Goal: Task Accomplishment & Management: Use online tool/utility

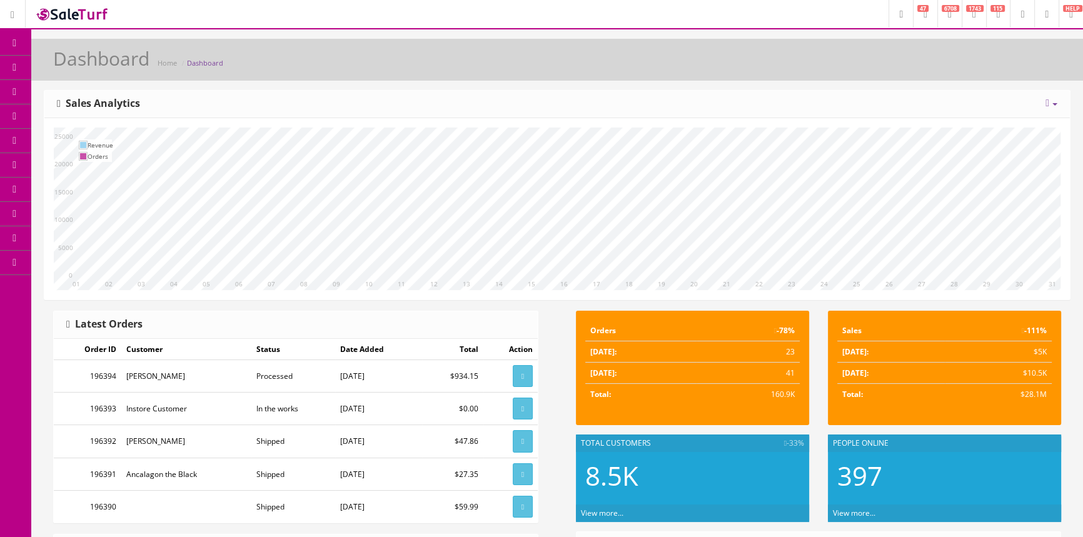
click at [92, 68] on span "Products" at bounding box center [89, 67] width 31 height 11
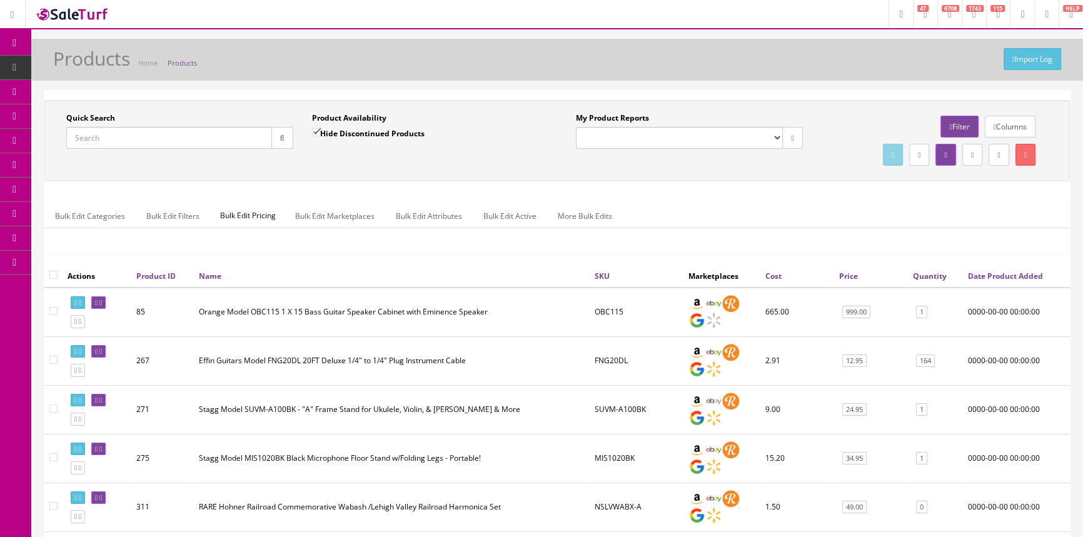
click at [182, 139] on input "Quick Search" at bounding box center [169, 138] width 206 height 22
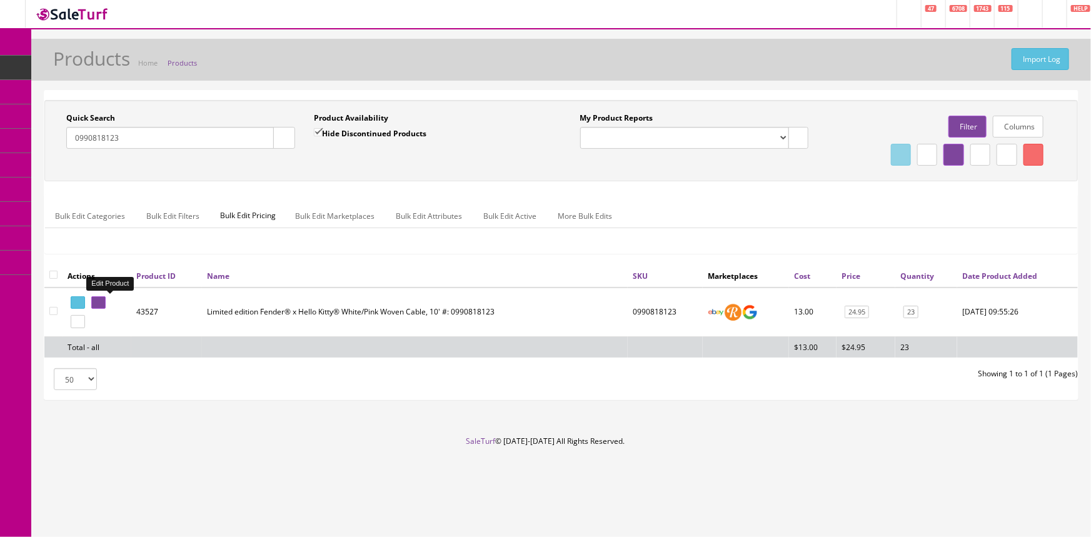
type input "0990818123"
click at [102, 301] on icon at bounding box center [100, 303] width 3 height 7
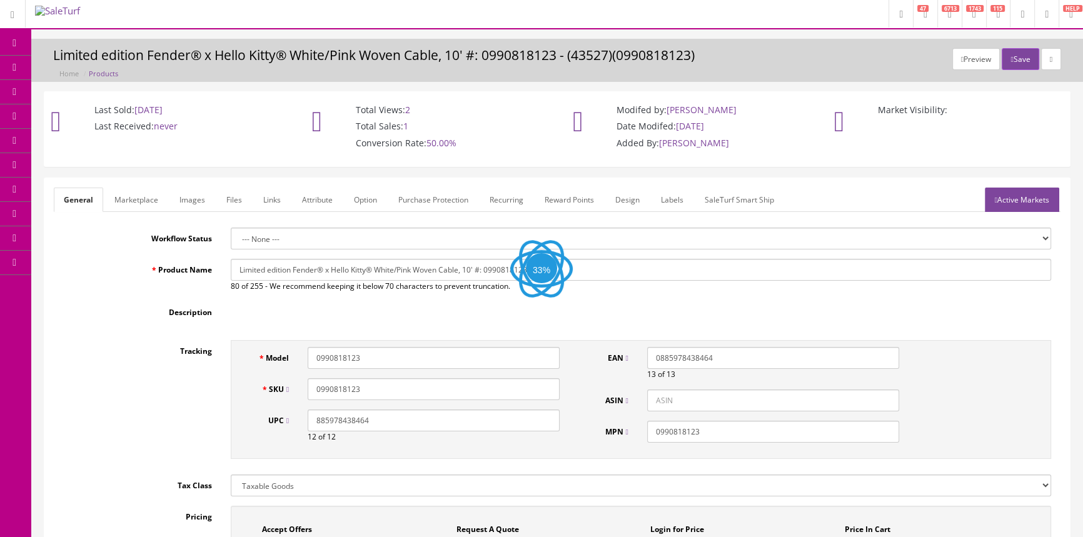
click at [200, 204] on link "Images" at bounding box center [192, 200] width 46 height 24
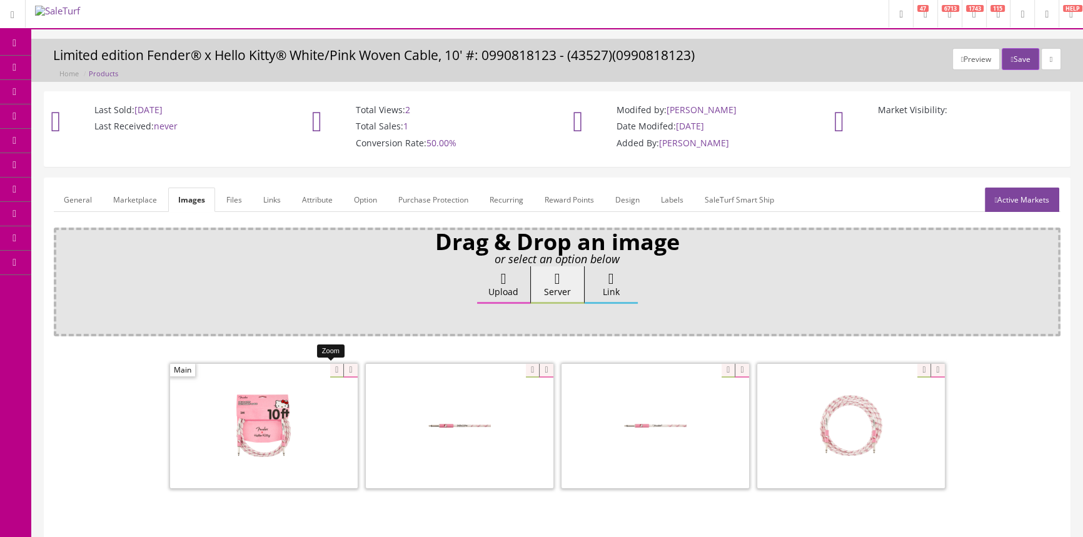
click at [328, 371] on div at bounding box center [264, 425] width 188 height 125
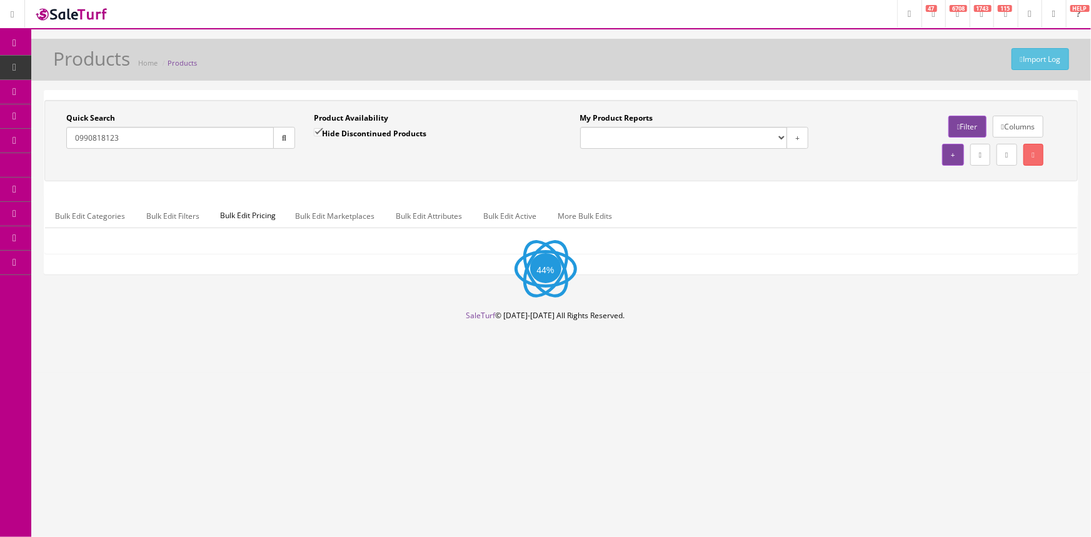
click at [147, 141] on input "0990818123" at bounding box center [170, 138] width 208 height 22
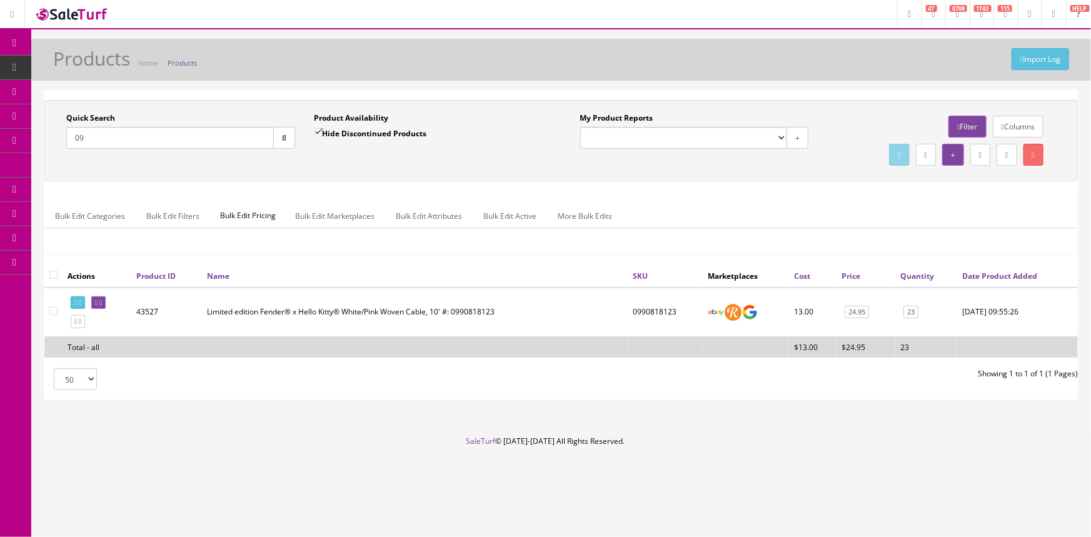
type input "0"
click at [167, 138] on input "Quick Search" at bounding box center [170, 138] width 208 height 22
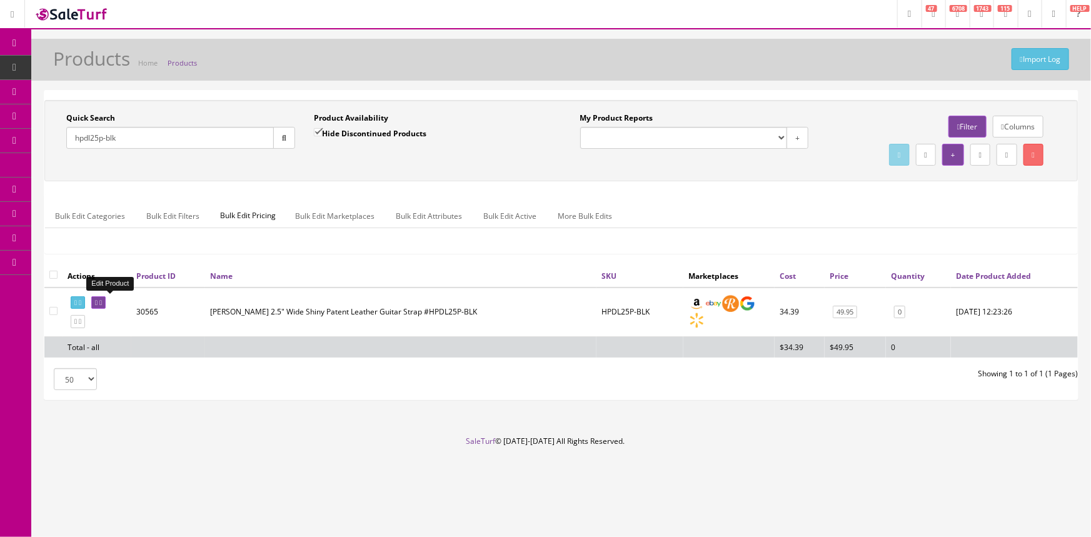
type input "hpdl25p-blk"
click at [102, 301] on icon at bounding box center [100, 303] width 3 height 7
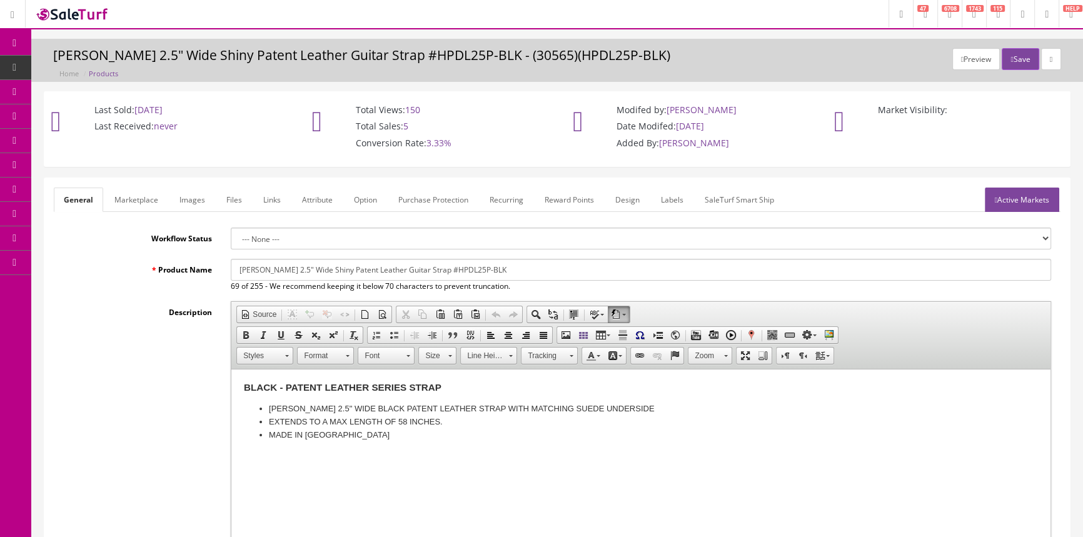
click at [188, 206] on link "Images" at bounding box center [192, 200] width 46 height 24
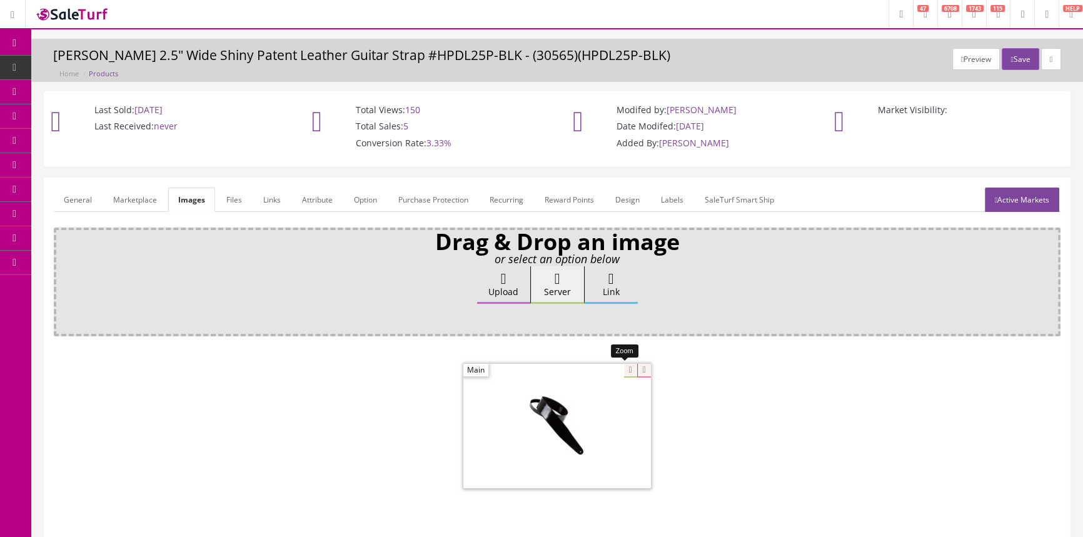
click at [624, 367] on div at bounding box center [557, 425] width 188 height 125
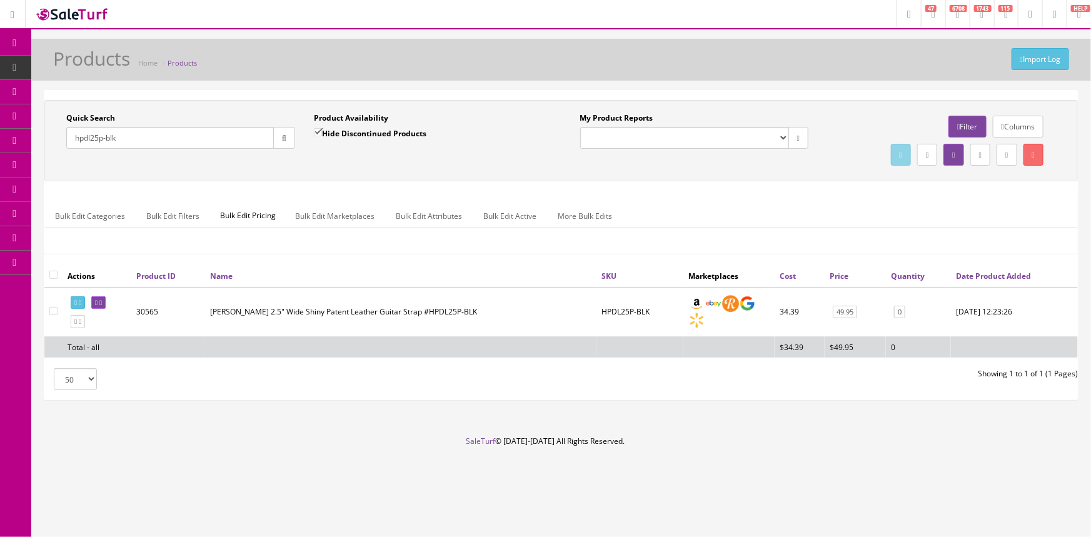
click at [100, 137] on input "hpdl25p-blk" at bounding box center [170, 138] width 208 height 22
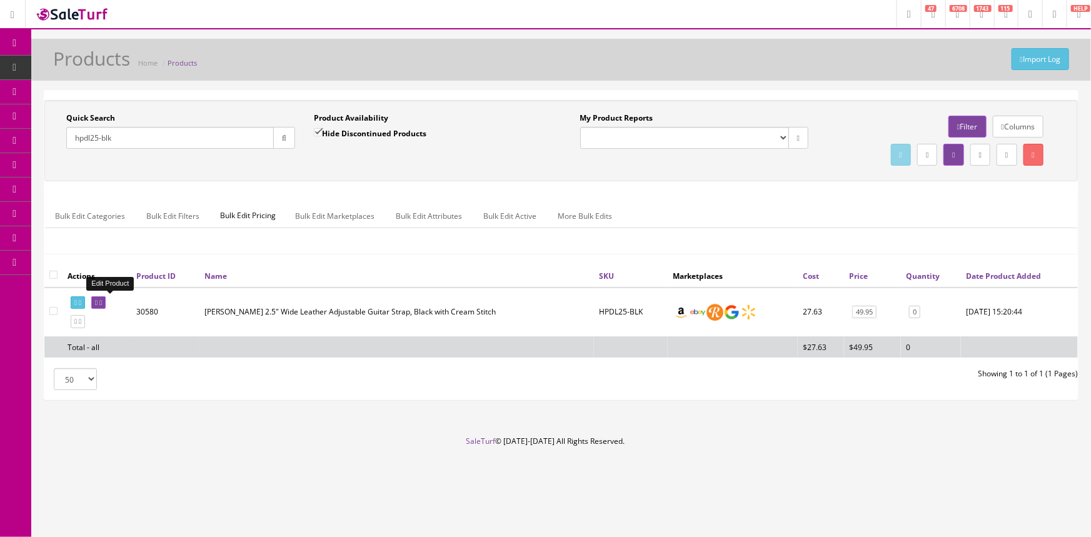
type input "hpdl25-blk"
click at [102, 301] on icon at bounding box center [100, 303] width 3 height 7
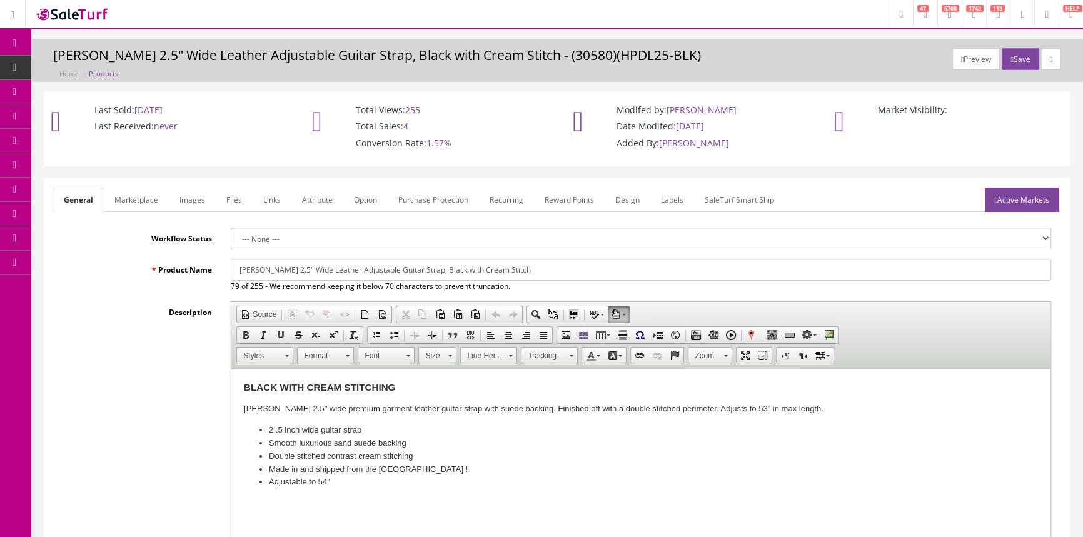
click at [199, 201] on link "Images" at bounding box center [192, 200] width 46 height 24
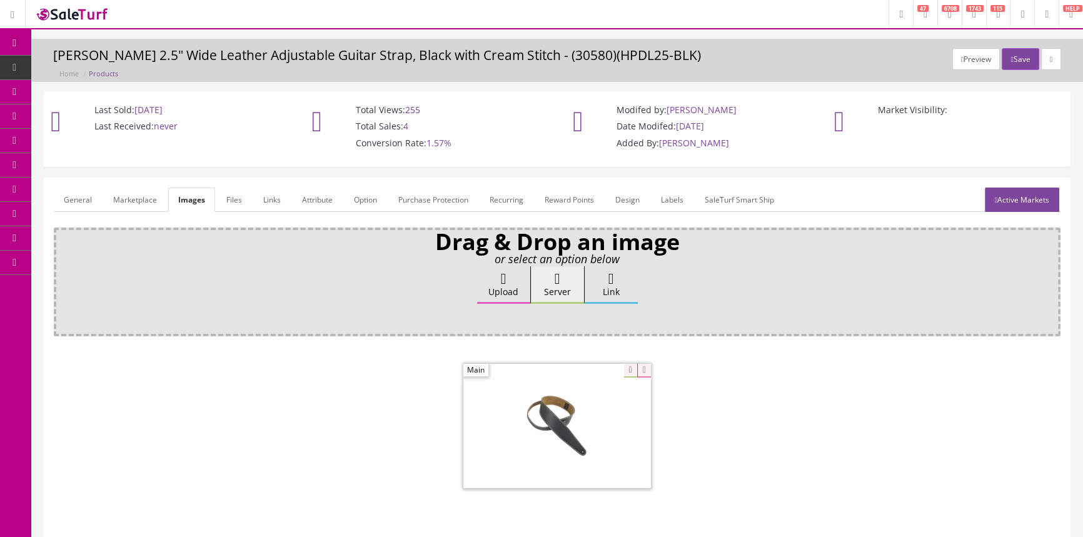
click at [91, 203] on link "General" at bounding box center [78, 200] width 48 height 24
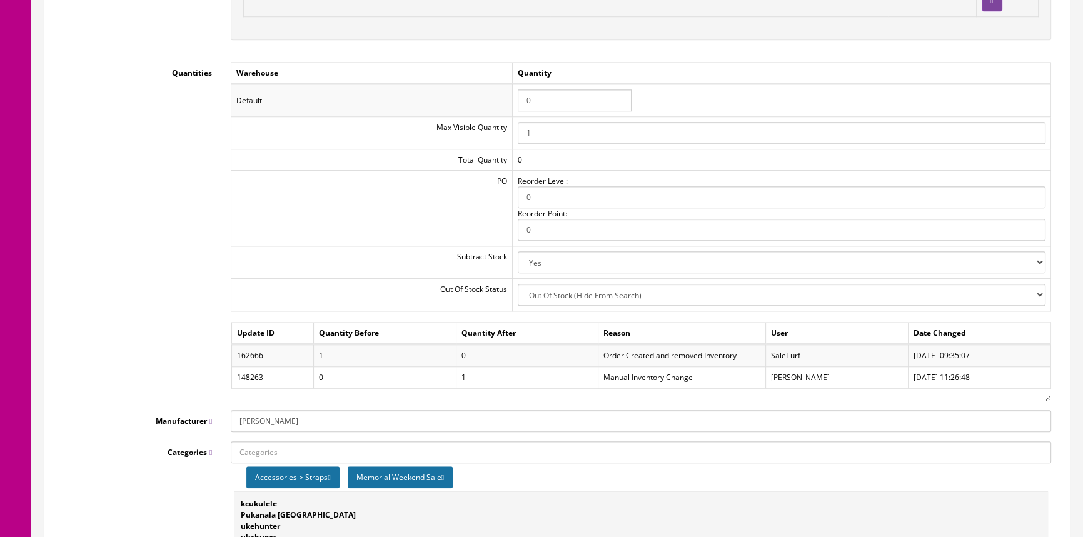
scroll to position [1364, 0]
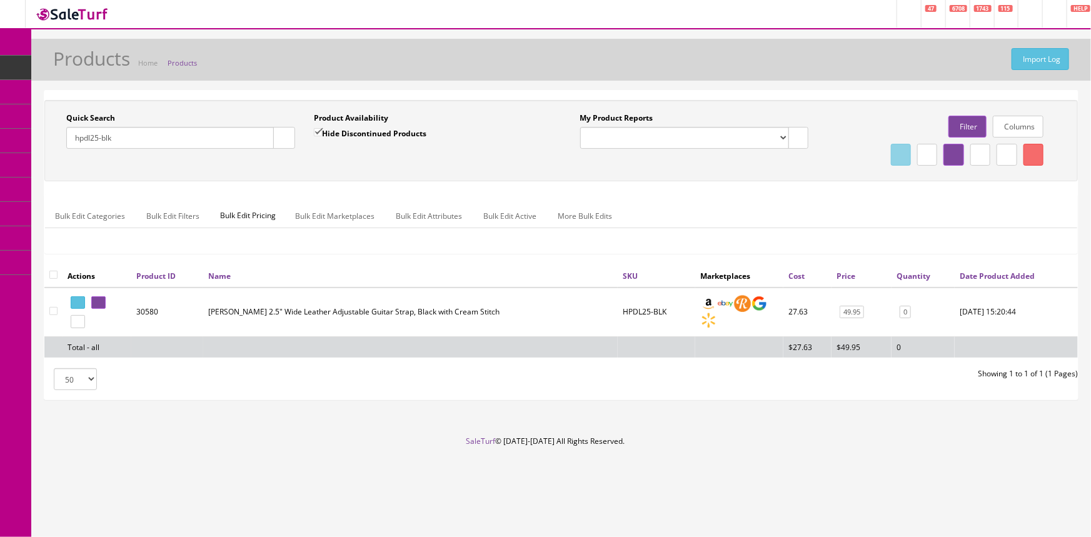
click at [98, 137] on input "hpdl25-blk" at bounding box center [170, 138] width 208 height 22
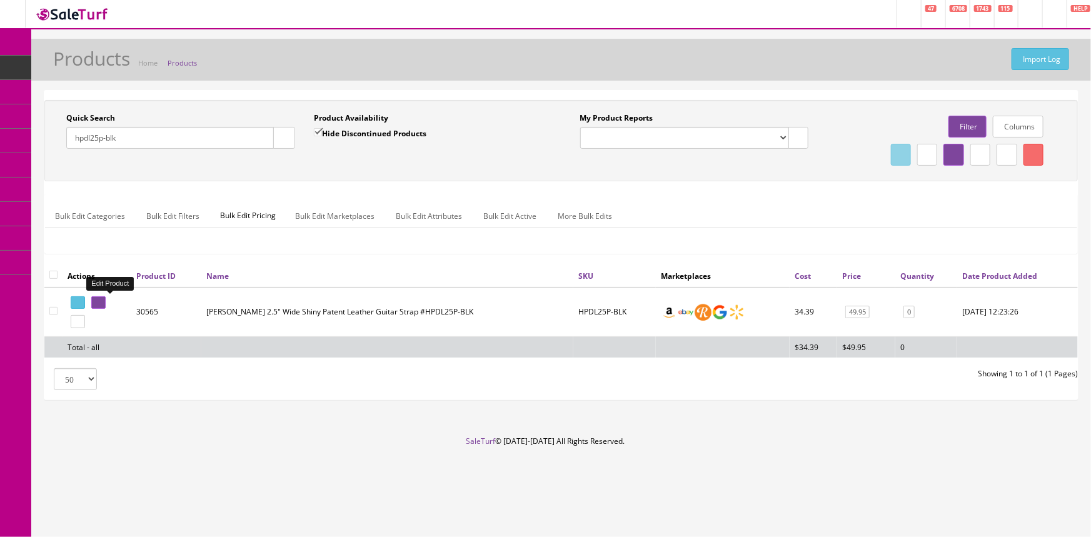
type input "hpdl25p-blk"
click at [102, 300] on icon at bounding box center [100, 303] width 3 height 7
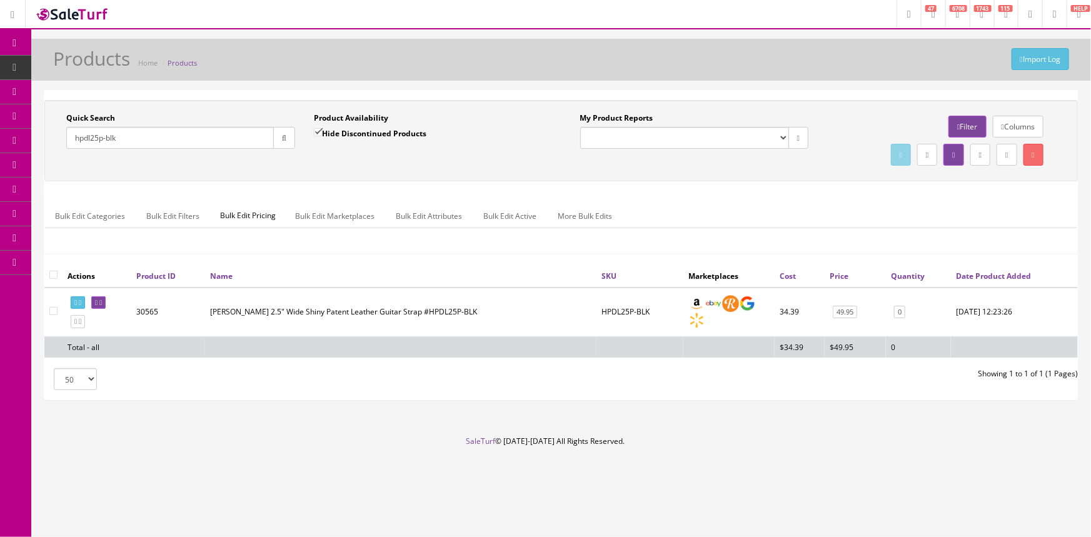
click at [102, 140] on input "hpdl25p-blk" at bounding box center [170, 138] width 208 height 22
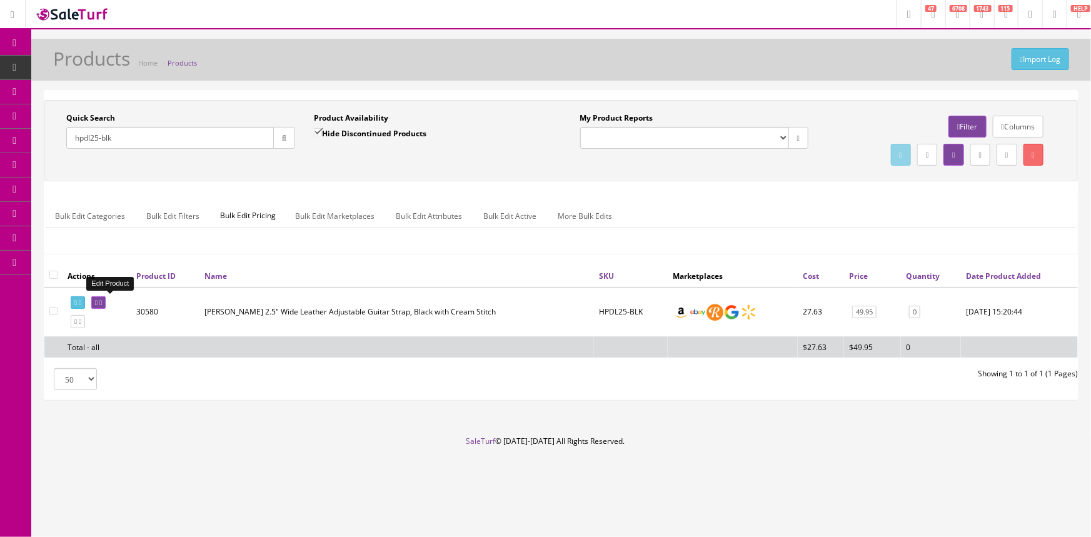
type input "hpdl25-blk"
click at [98, 301] on icon at bounding box center [96, 303] width 3 height 7
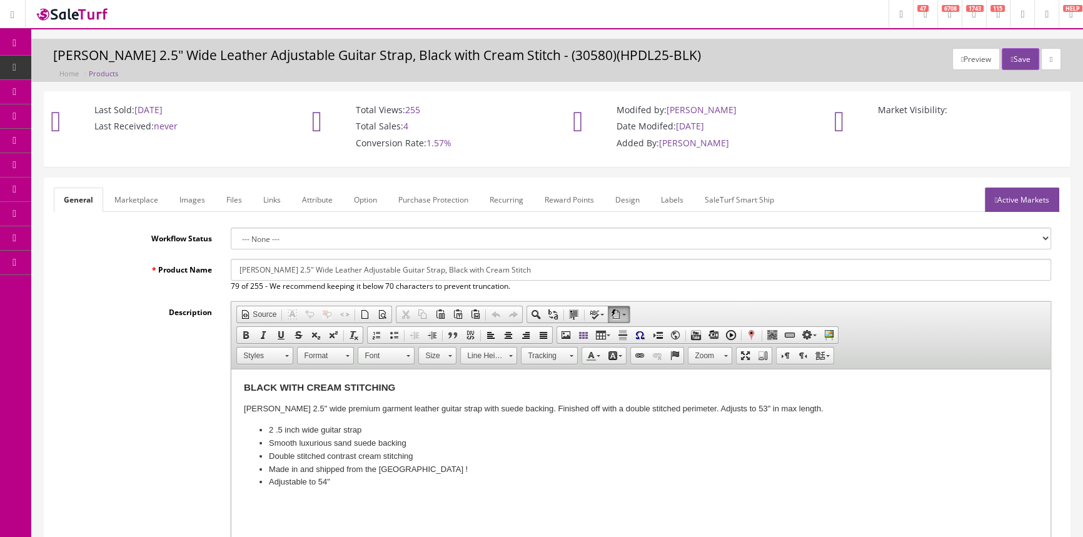
click at [204, 200] on link "Images" at bounding box center [192, 200] width 46 height 24
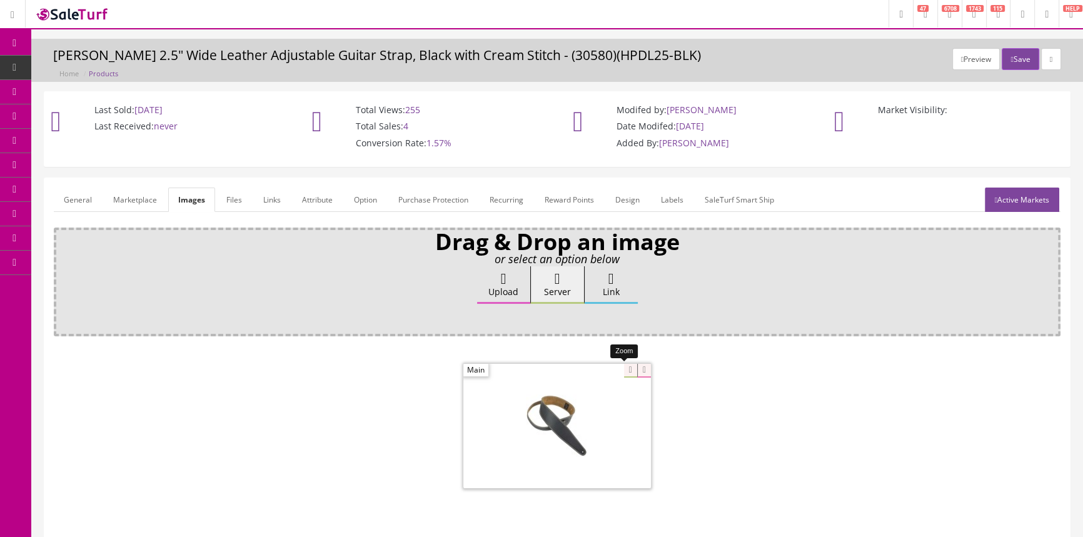
click at [628, 370] on div at bounding box center [557, 425] width 188 height 125
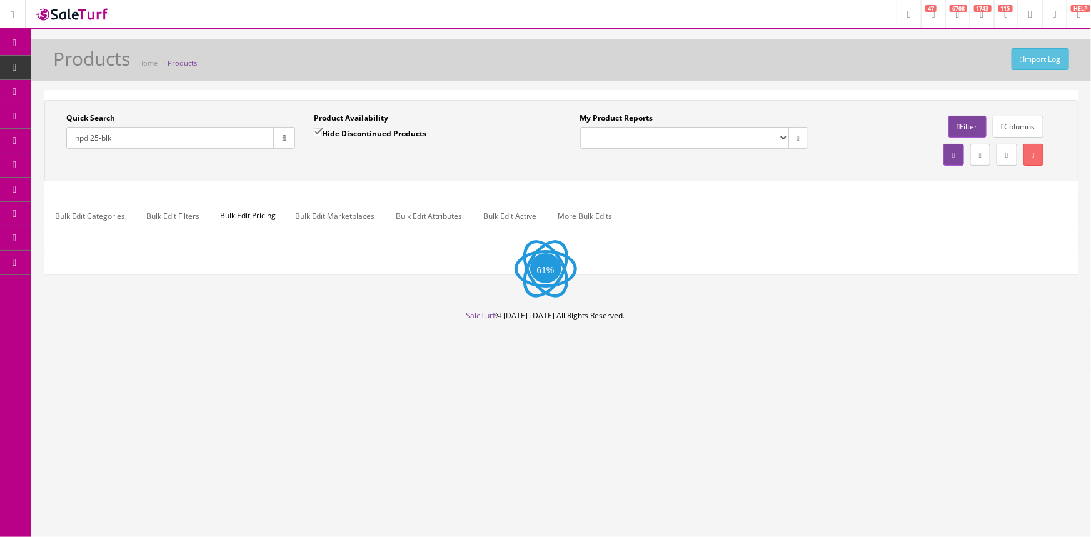
click at [98, 137] on input "hpdl25-blk" at bounding box center [170, 138] width 208 height 22
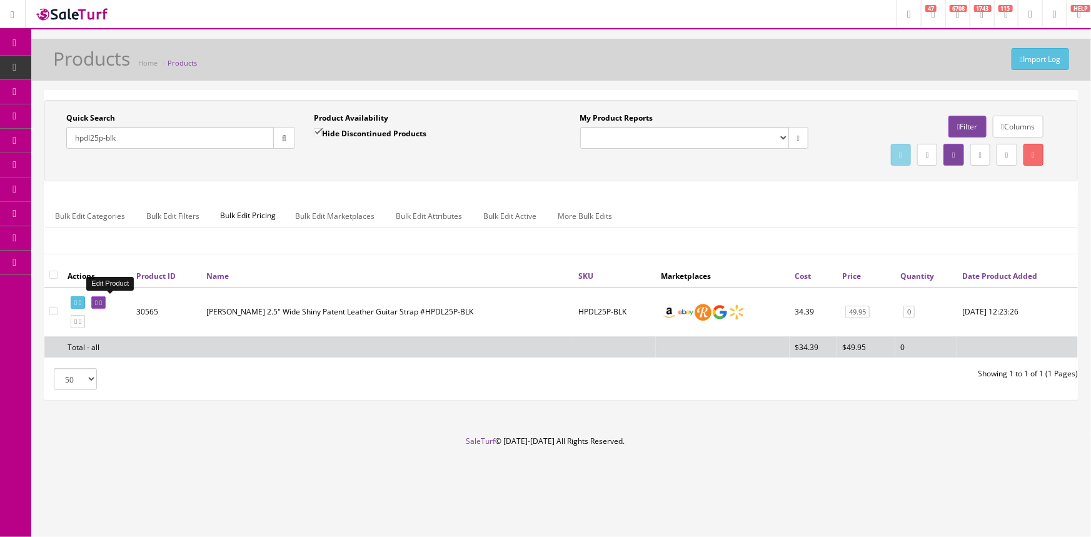
type input "hpdl25p-blk"
click at [106, 306] on link at bounding box center [98, 302] width 14 height 13
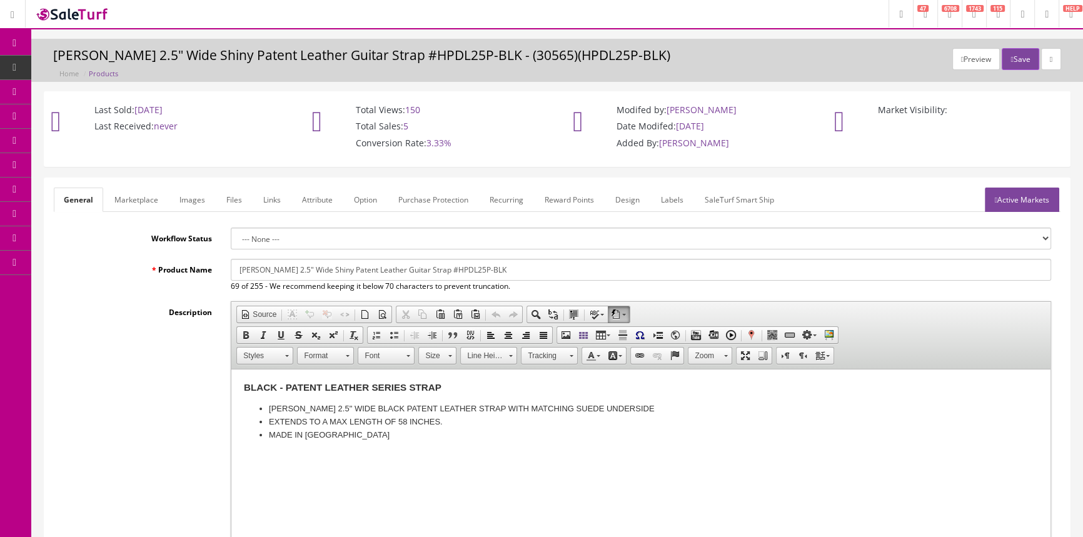
click at [194, 193] on link "Images" at bounding box center [192, 200] width 46 height 24
